Goal: Task Accomplishment & Management: Use online tool/utility

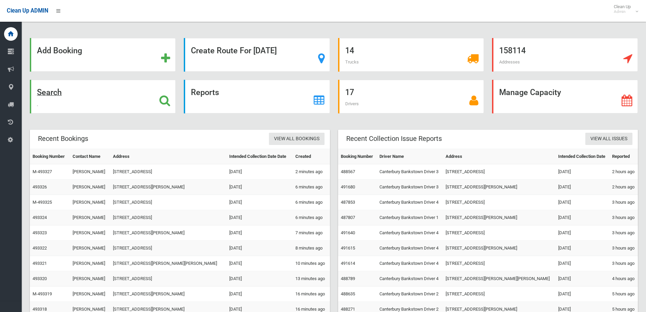
click at [100, 86] on div "Search" at bounding box center [103, 97] width 146 height 34
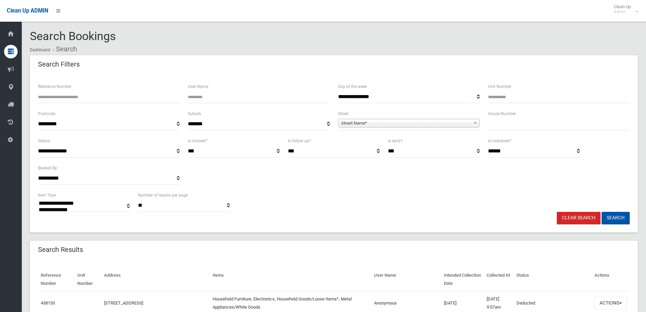
select select
click at [147, 93] on input "Reference Number" at bounding box center [109, 97] width 142 height 13
type input "******"
click at [601, 212] on button "Search" at bounding box center [615, 218] width 28 height 13
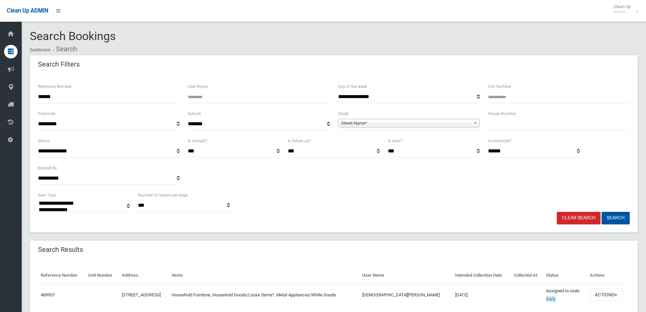
select select
click at [597, 295] on button "Actions" at bounding box center [606, 294] width 33 height 13
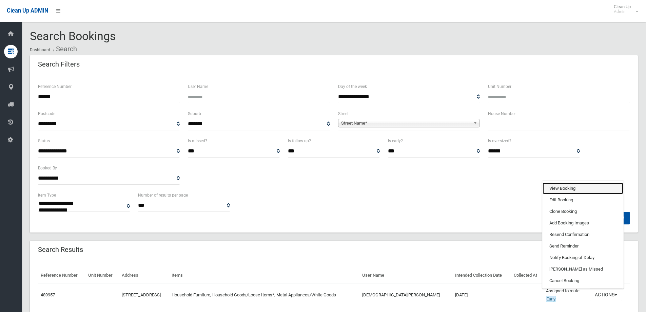
click at [572, 189] on link "View Booking" at bounding box center [583, 188] width 81 height 12
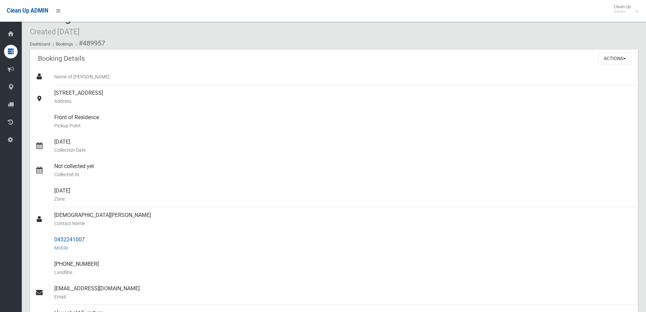
scroll to position [18, 0]
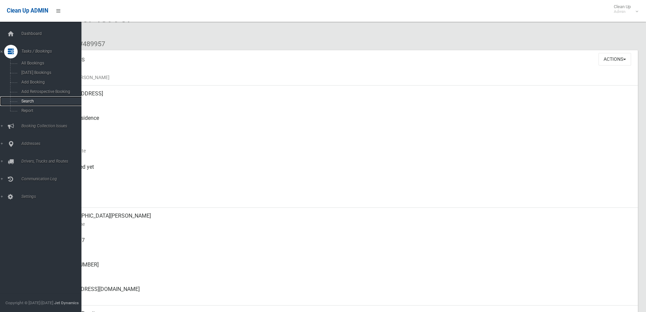
click at [28, 98] on link "Search" at bounding box center [43, 100] width 86 height 9
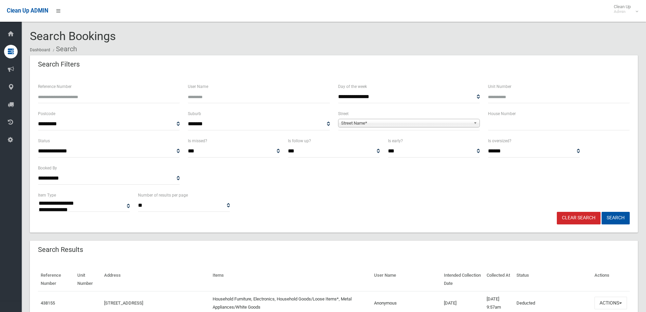
select select
click at [115, 95] on input "Reference Number" at bounding box center [109, 97] width 142 height 13
type input "******"
click at [601, 212] on button "Search" at bounding box center [615, 218] width 28 height 13
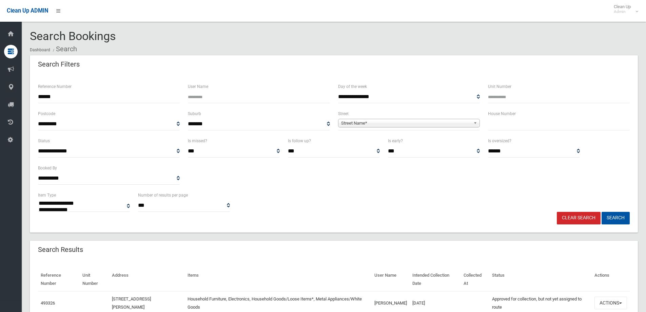
select select
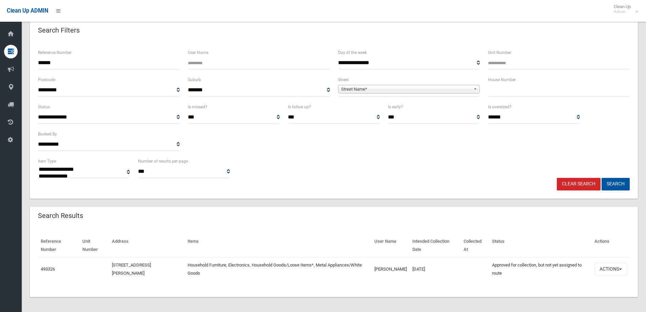
scroll to position [35, 0]
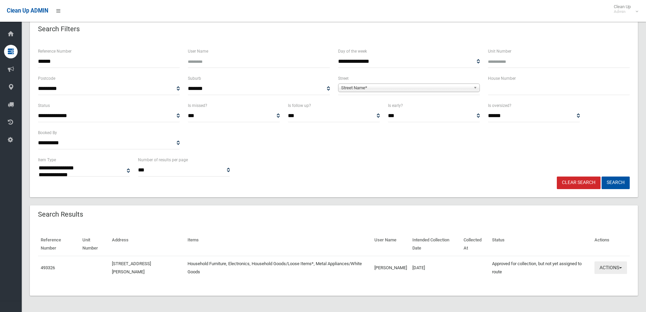
click at [607, 269] on button "Actions" at bounding box center [610, 267] width 33 height 13
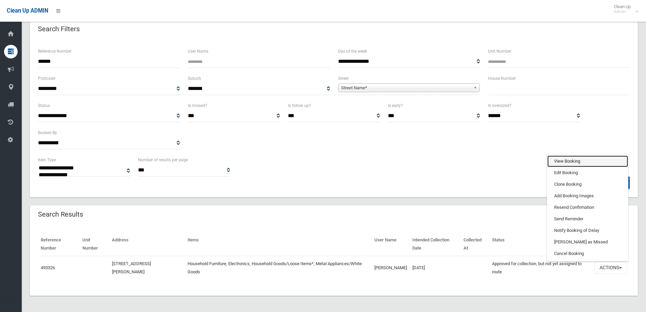
click at [572, 162] on link "View Booking" at bounding box center [587, 161] width 81 height 12
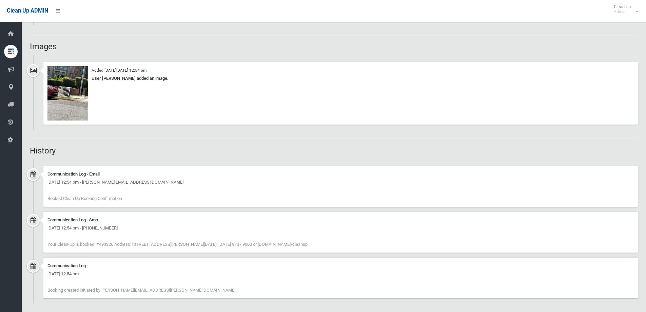
scroll to position [489, 0]
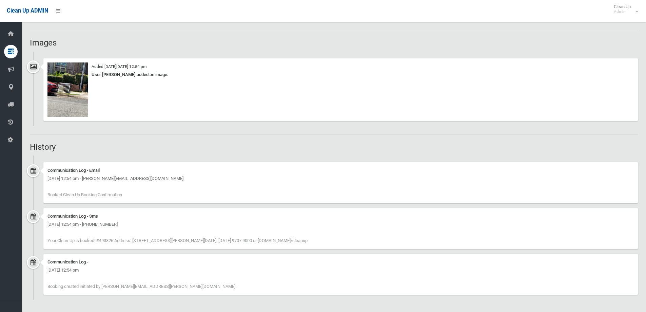
click at [162, 272] on div "Wednesday 15th October 2025 - 12:54 pm" at bounding box center [340, 270] width 586 height 8
click at [74, 85] on img at bounding box center [67, 89] width 41 height 54
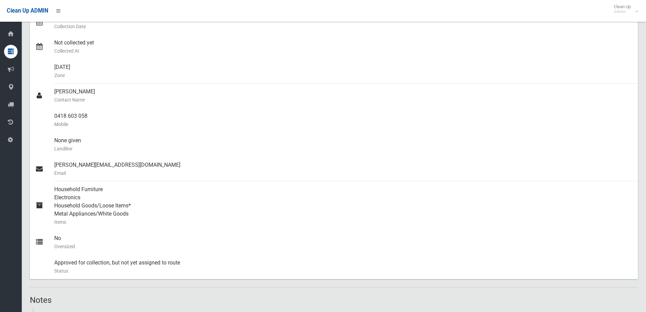
scroll to position [0, 0]
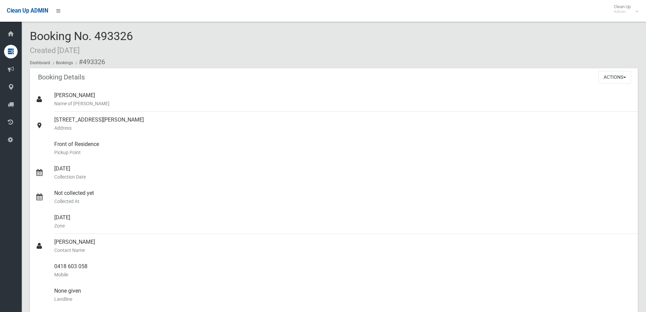
click at [162, 49] on div "Booking No. 493326 Created 15/10/2025 Dashboard Bookings #493326" at bounding box center [334, 49] width 608 height 38
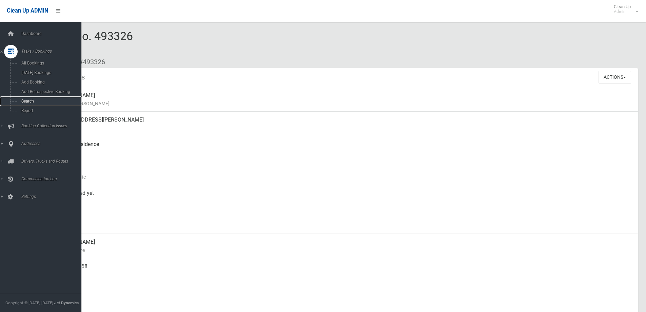
click at [36, 105] on link "Search" at bounding box center [43, 100] width 86 height 9
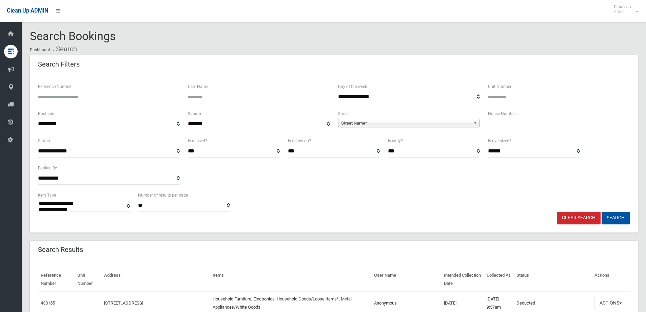
select select
type input "***"
click at [380, 125] on span "Street Name*" at bounding box center [406, 123] width 130 height 8
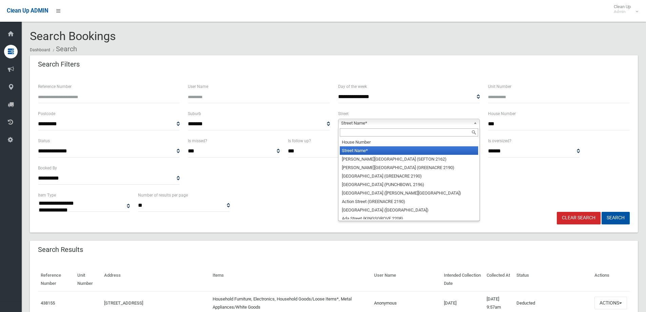
click at [366, 133] on input "text" at bounding box center [409, 132] width 138 height 8
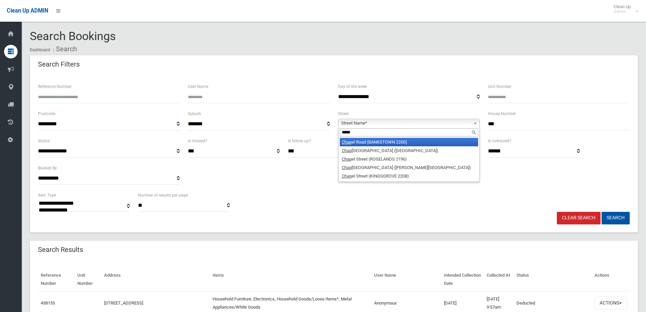
type input "******"
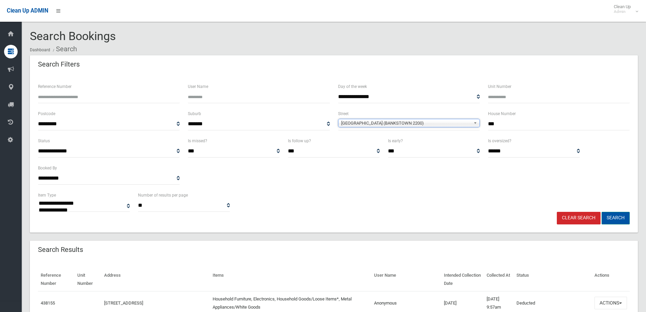
click at [612, 221] on button "Search" at bounding box center [615, 218] width 28 height 13
click at [610, 216] on button "Search" at bounding box center [615, 218] width 28 height 13
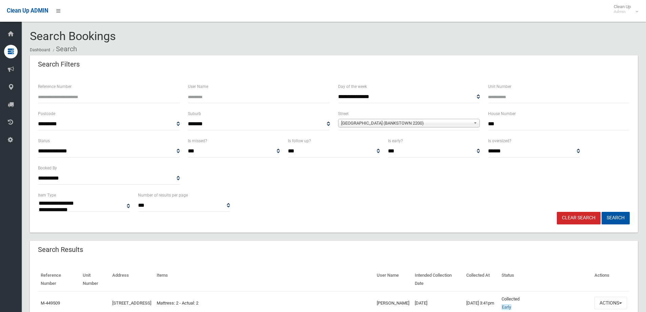
select select
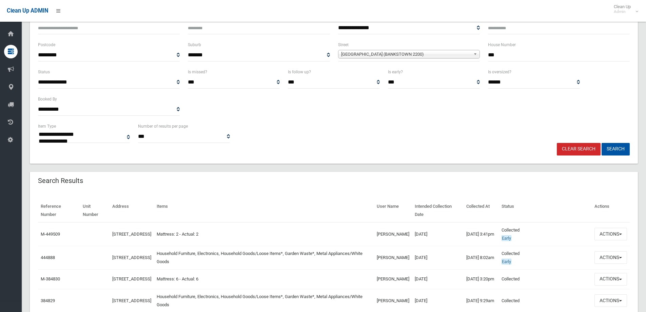
scroll to position [102, 0]
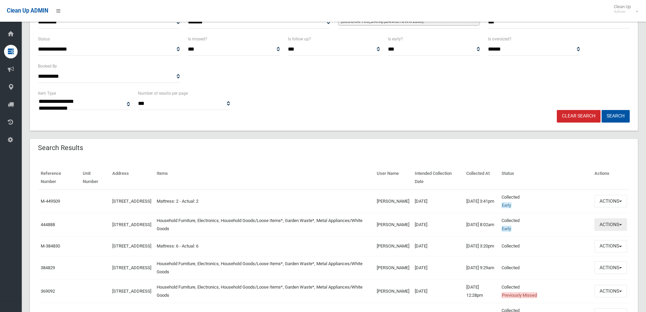
click at [610, 230] on button "Actions" at bounding box center [610, 224] width 33 height 13
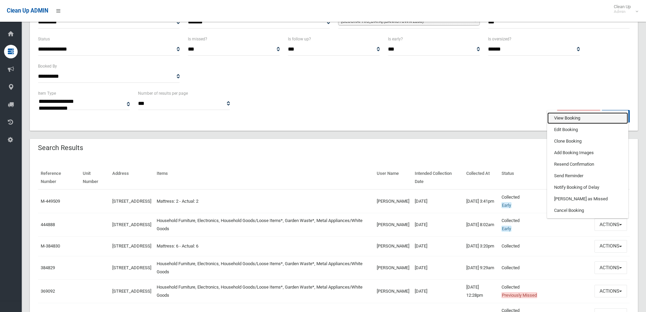
click at [576, 120] on link "View Booking" at bounding box center [587, 118] width 81 height 12
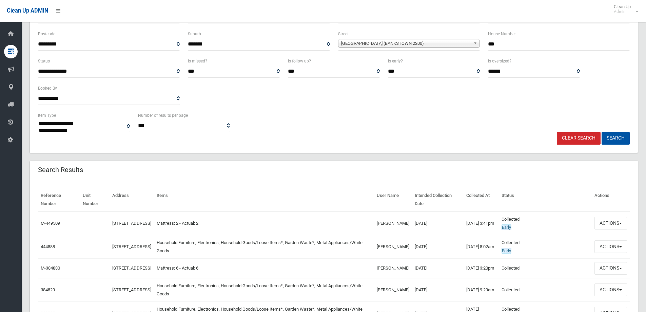
scroll to position [68, 0]
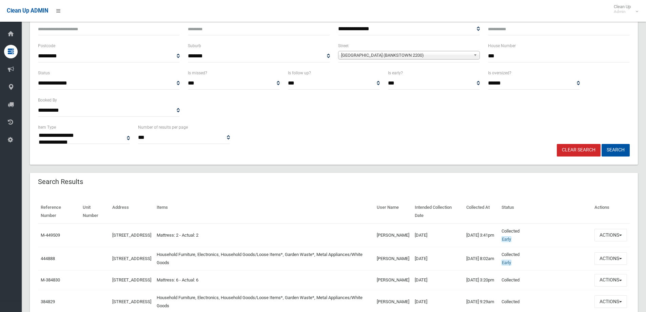
click at [504, 55] on input "***" at bounding box center [559, 56] width 142 height 13
click at [601, 144] on button "Search" at bounding box center [615, 150] width 28 height 13
type input "***"
click at [601, 144] on button "Search" at bounding box center [615, 150] width 28 height 13
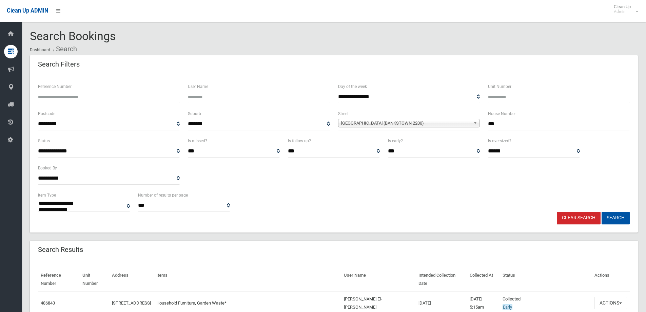
select select
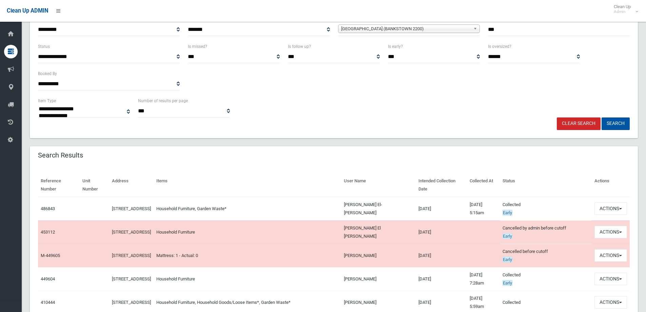
scroll to position [102, 0]
